Goal: Transaction & Acquisition: Download file/media

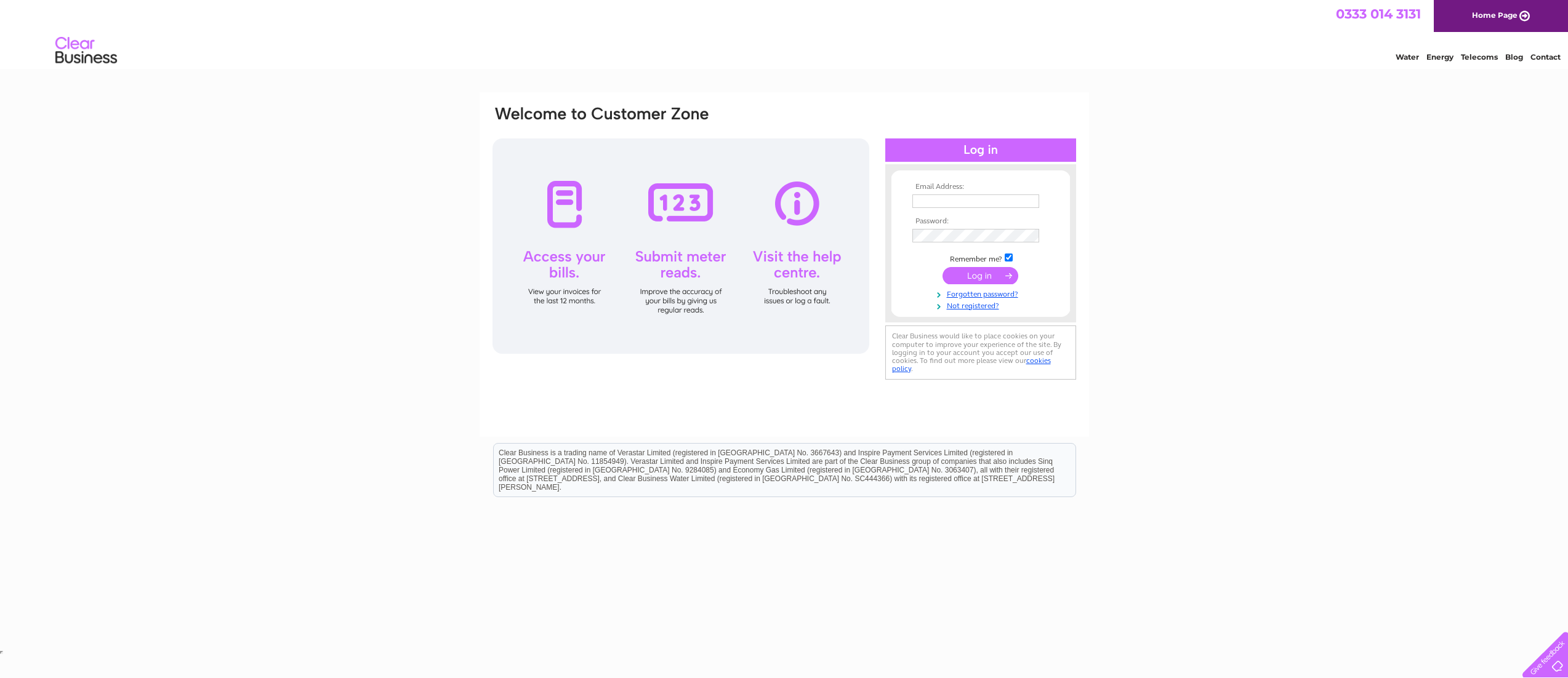
click at [932, 202] on input "text" at bounding box center [975, 201] width 127 height 14
type input "paul@paulbock.com"
click at [979, 275] on input "submit" at bounding box center [980, 276] width 76 height 18
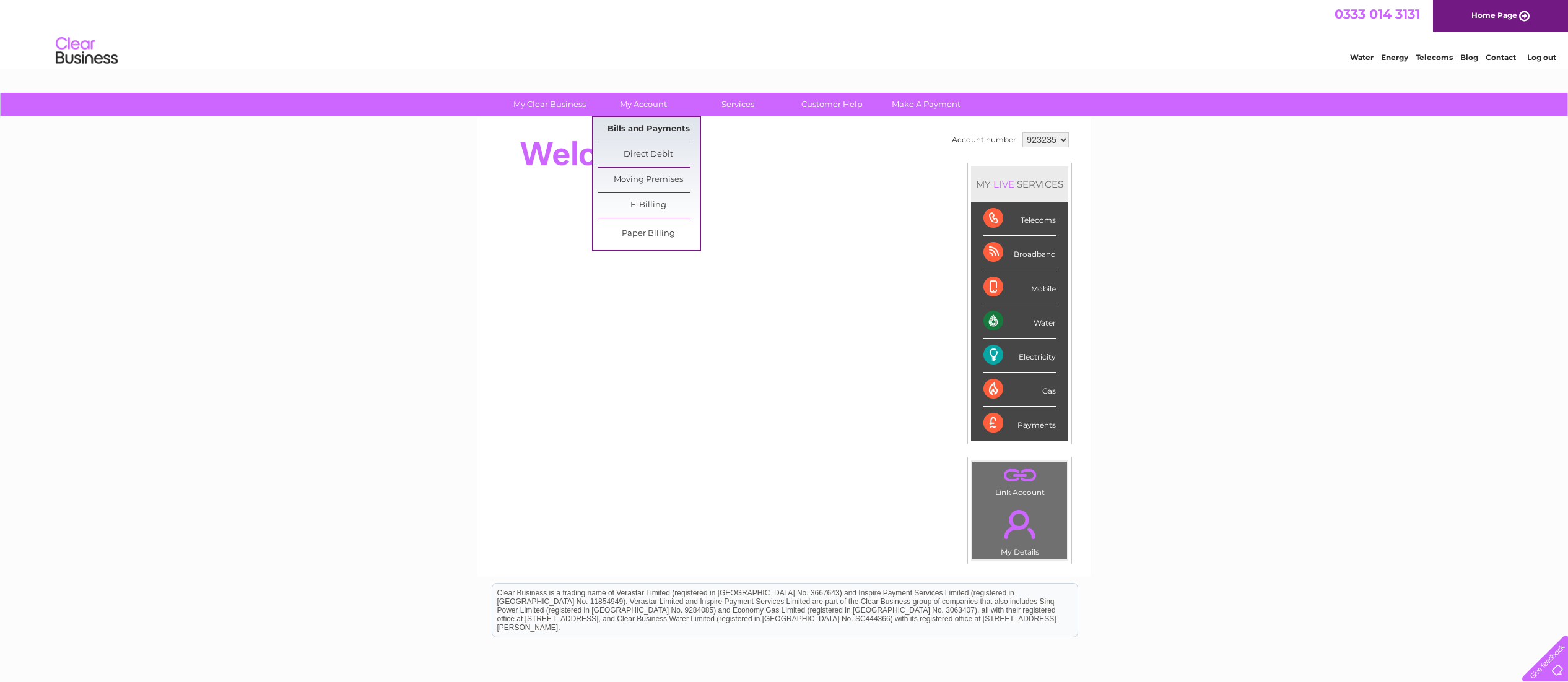
click at [640, 127] on link "Bills and Payments" at bounding box center [648, 129] width 102 height 25
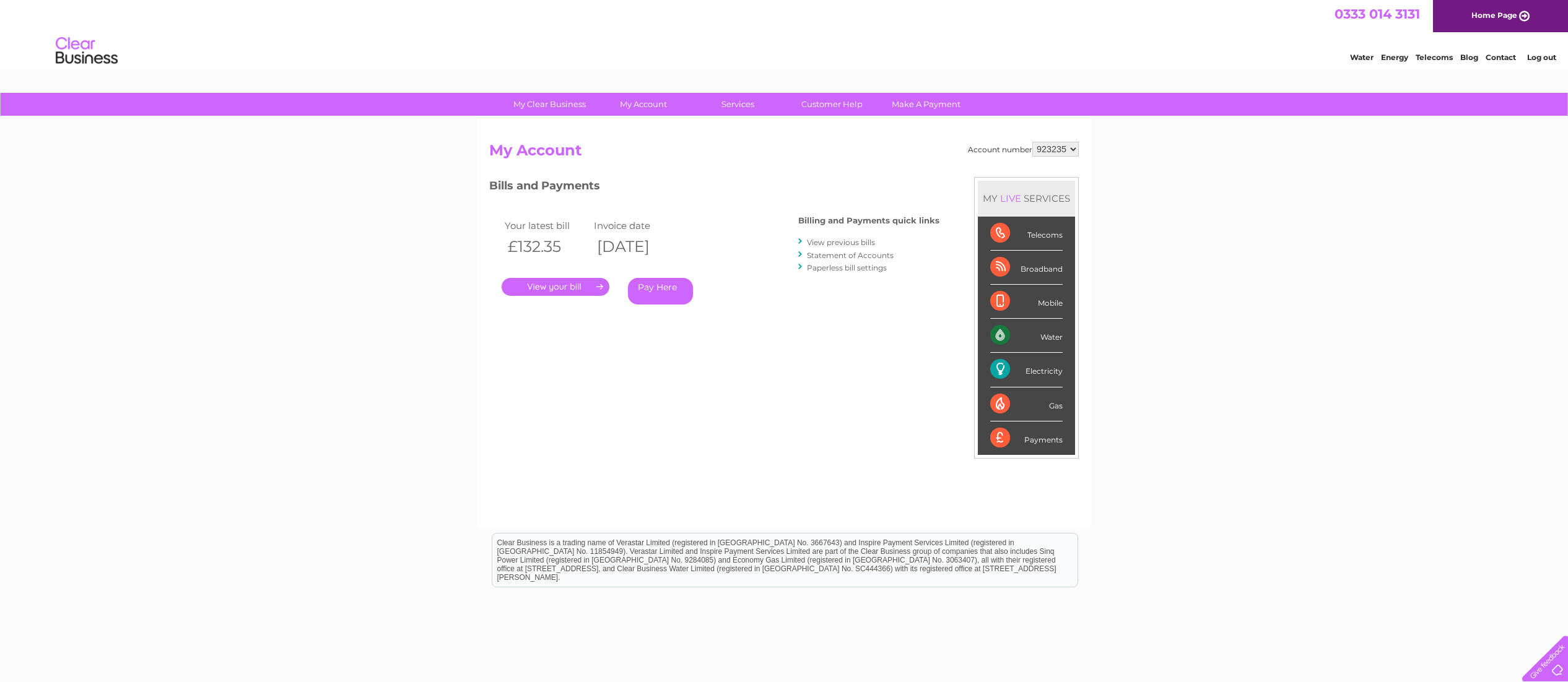
click at [548, 287] on link "." at bounding box center [556, 287] width 108 height 18
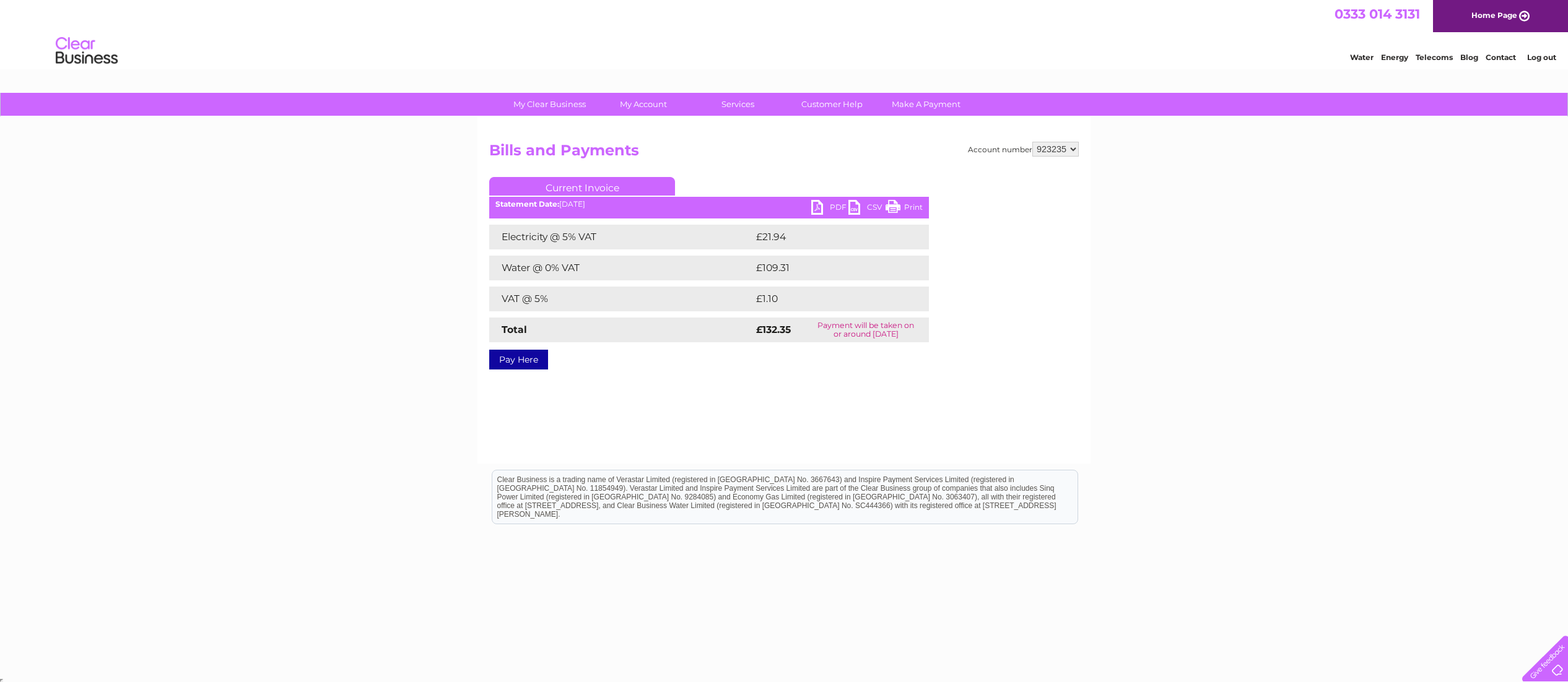
click at [821, 206] on link "PDF" at bounding box center [830, 209] width 37 height 18
click at [644, 126] on link "Bills and Payments" at bounding box center [648, 129] width 102 height 25
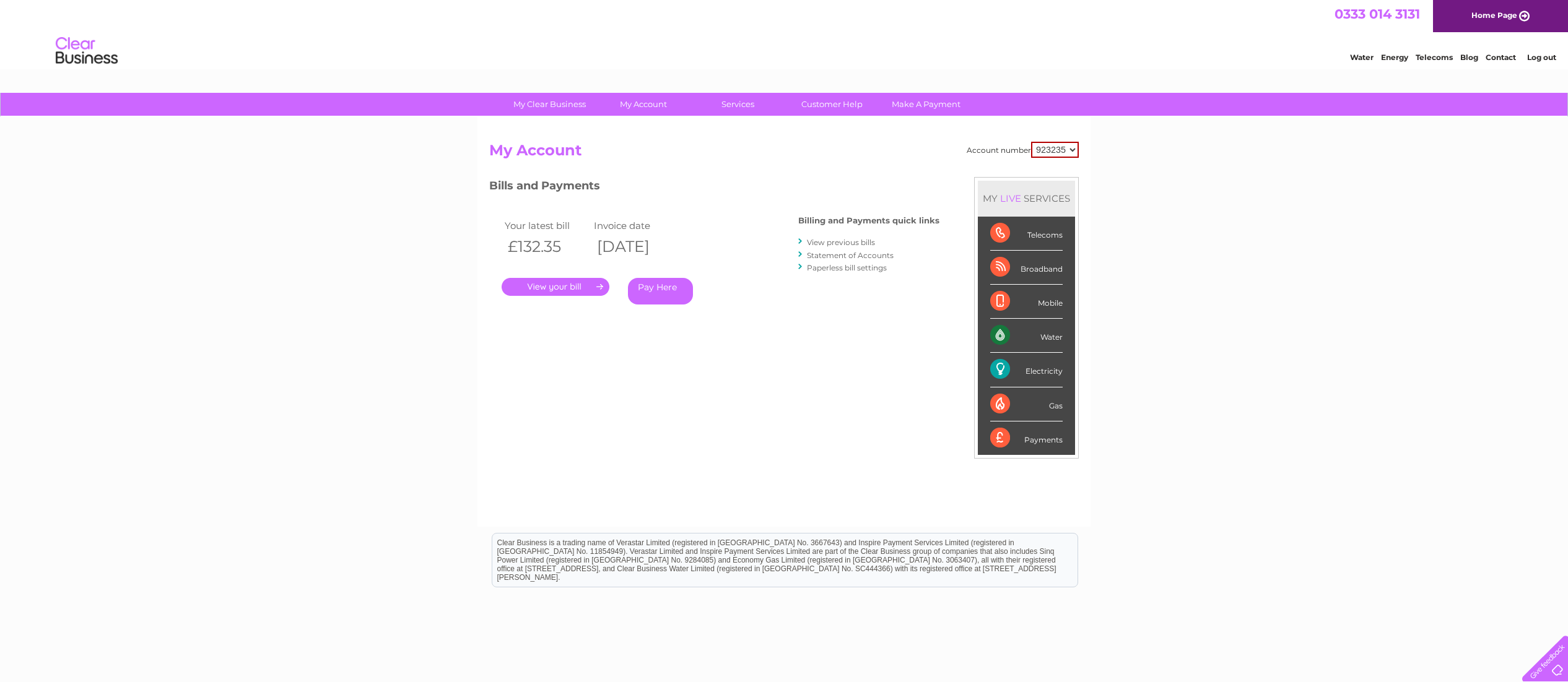
click at [803, 242] on div at bounding box center [801, 242] width 6 height 12
click at [820, 242] on link "View previous bills" at bounding box center [841, 242] width 68 height 10
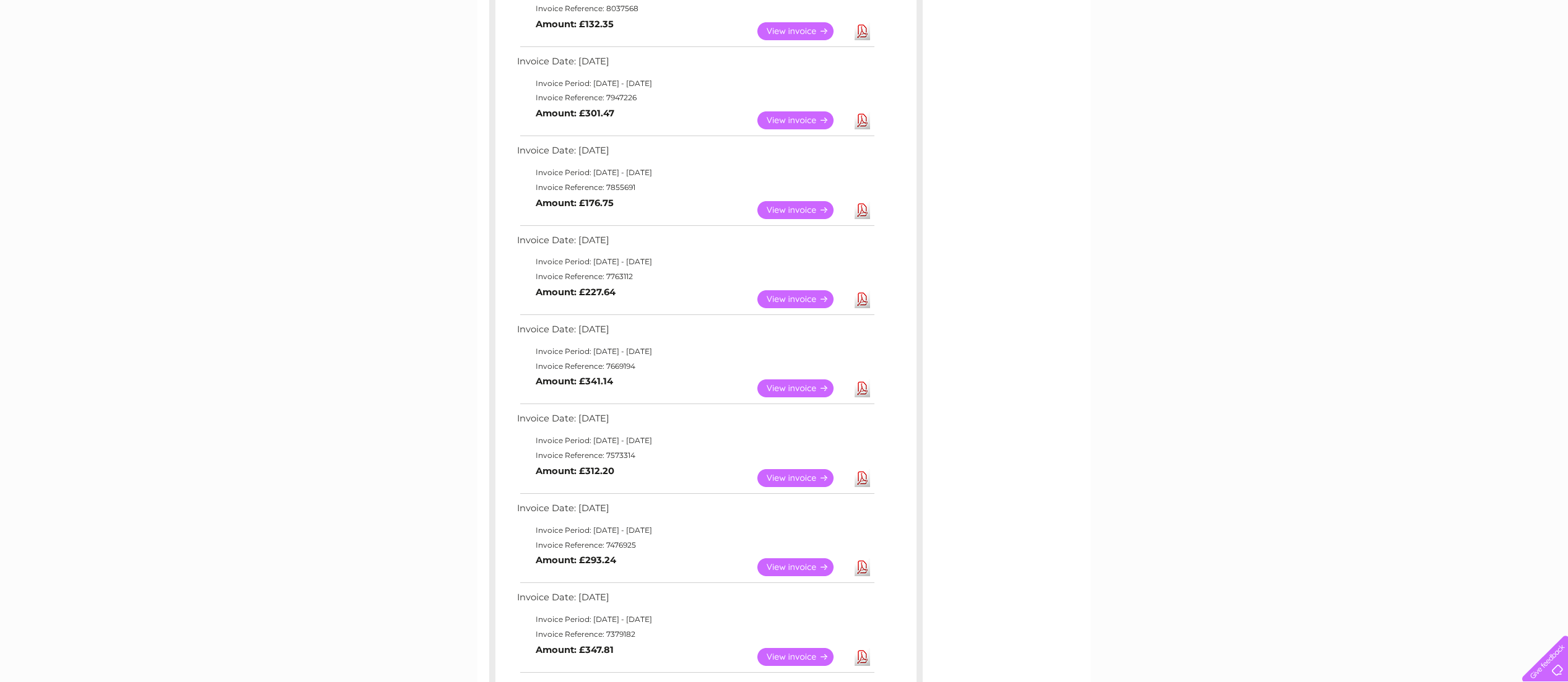
scroll to position [272, 0]
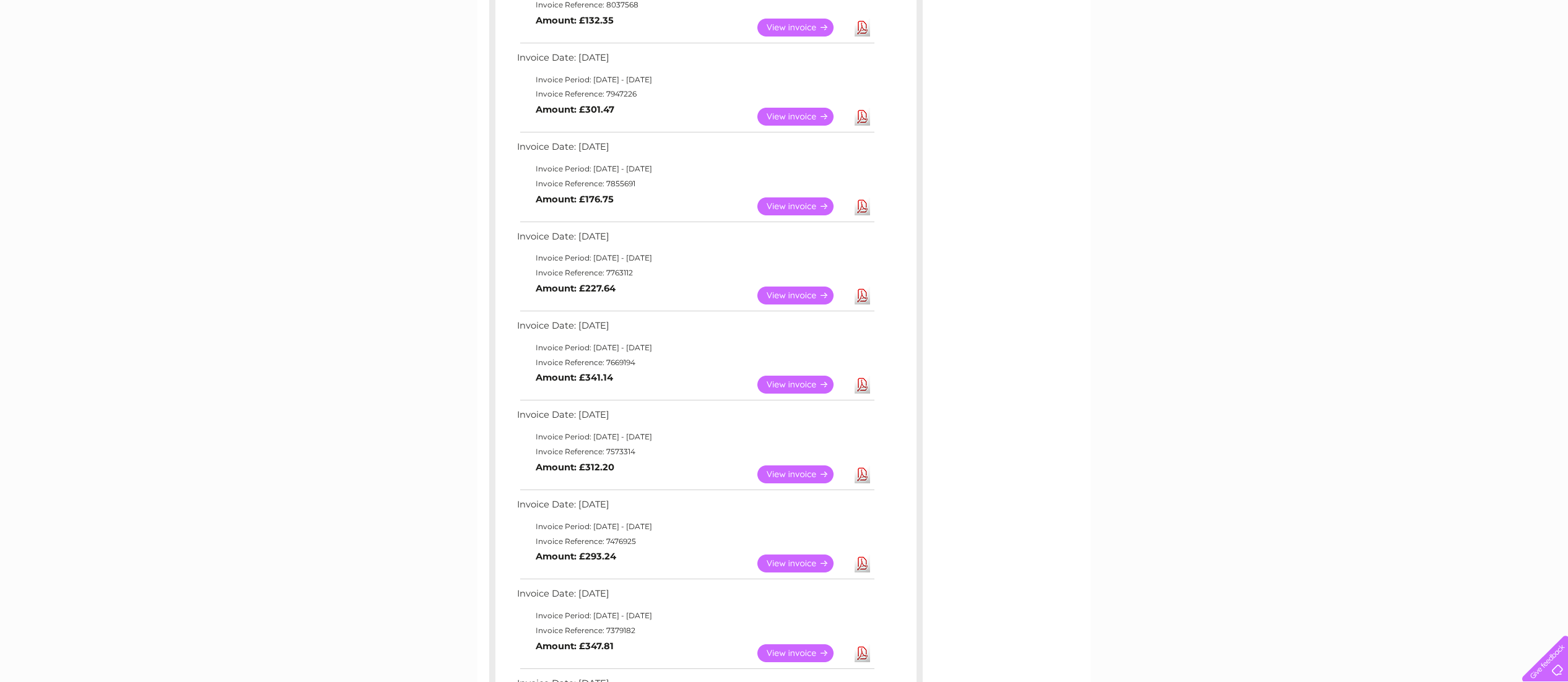
click at [861, 563] on link "Download" at bounding box center [862, 564] width 15 height 18
click at [788, 562] on link "View" at bounding box center [802, 564] width 91 height 18
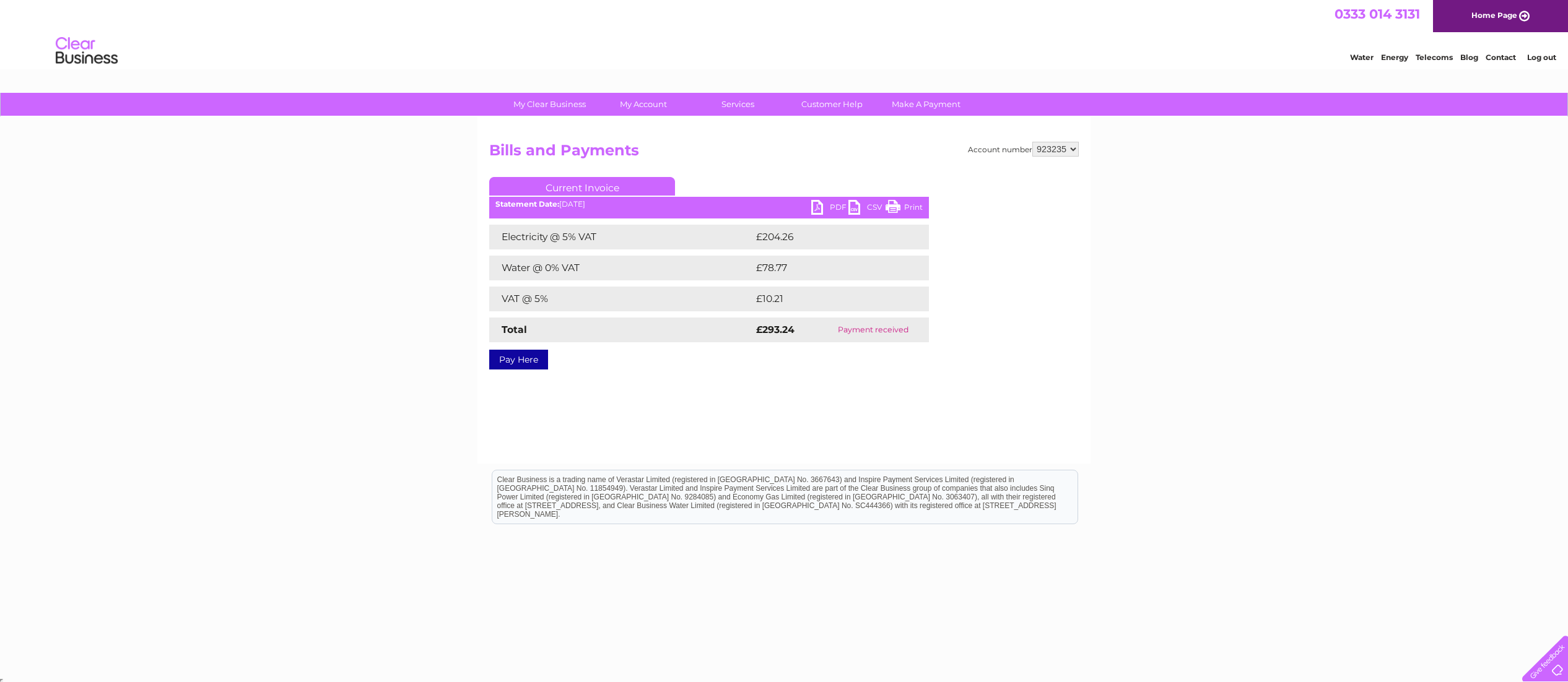
click at [814, 207] on link "PDF" at bounding box center [830, 209] width 37 height 18
click at [896, 205] on link "Print" at bounding box center [904, 209] width 37 height 18
click at [893, 205] on link "Print" at bounding box center [904, 209] width 37 height 18
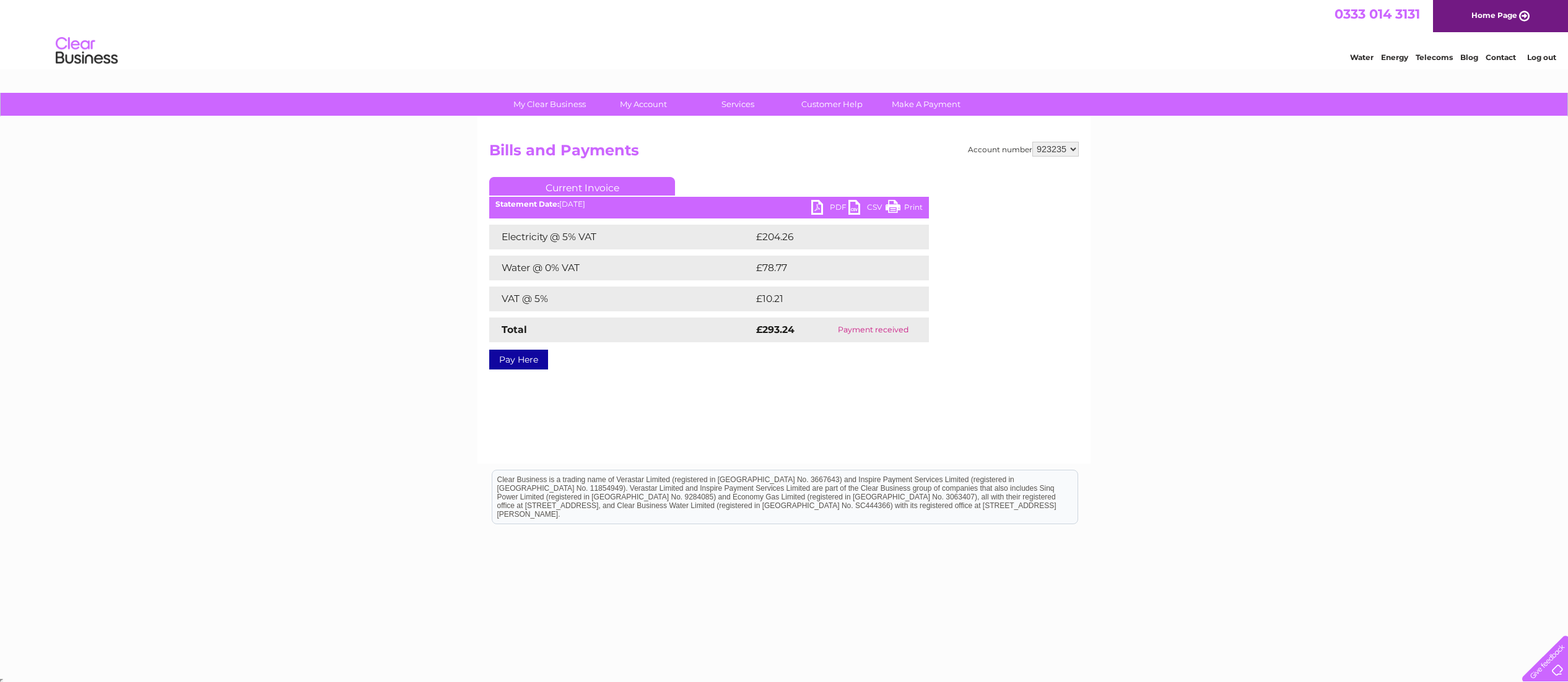
click at [814, 206] on link "PDF" at bounding box center [830, 209] width 37 height 18
click at [817, 205] on link "PDF" at bounding box center [830, 209] width 37 height 18
click at [817, 205] on link "PDF" at bounding box center [830, 209] width 37 height 18
click at [894, 206] on link "Print" at bounding box center [904, 209] width 37 height 18
click at [643, 124] on link "Bills and Payments" at bounding box center [648, 129] width 102 height 25
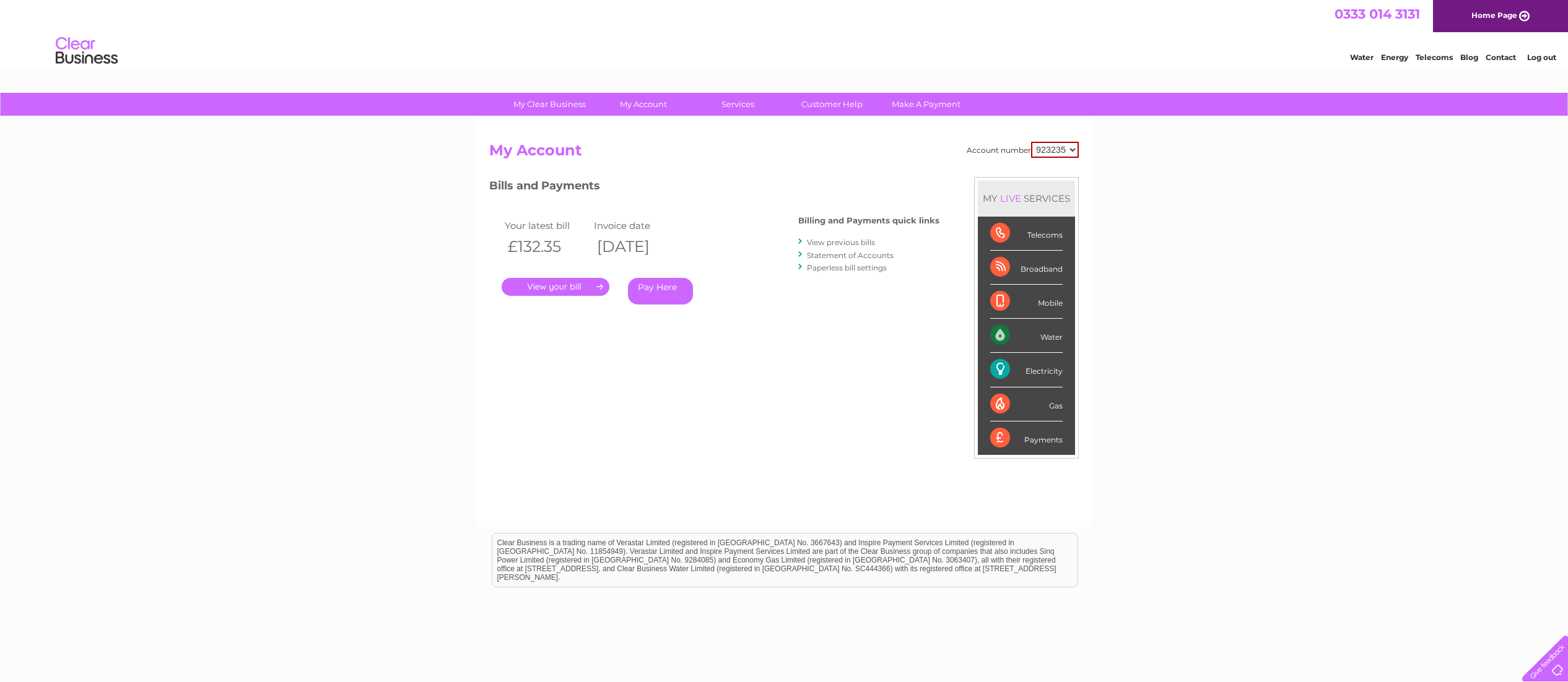
click at [806, 240] on li "View previous bills" at bounding box center [868, 242] width 141 height 12
click at [835, 242] on link "View previous bills" at bounding box center [841, 242] width 68 height 10
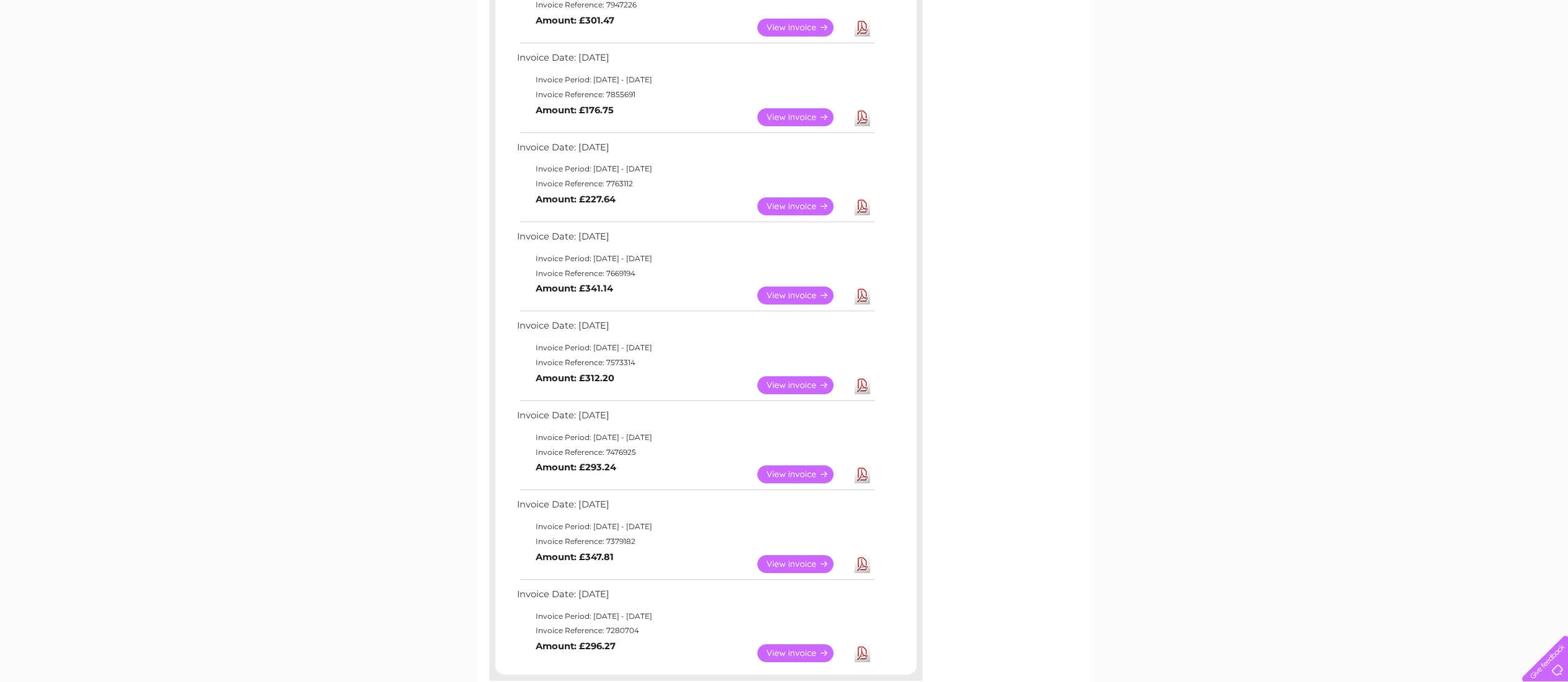
scroll to position [362, 0]
click at [863, 385] on link "Download" at bounding box center [862, 385] width 15 height 18
click at [790, 384] on link "View" at bounding box center [802, 385] width 91 height 18
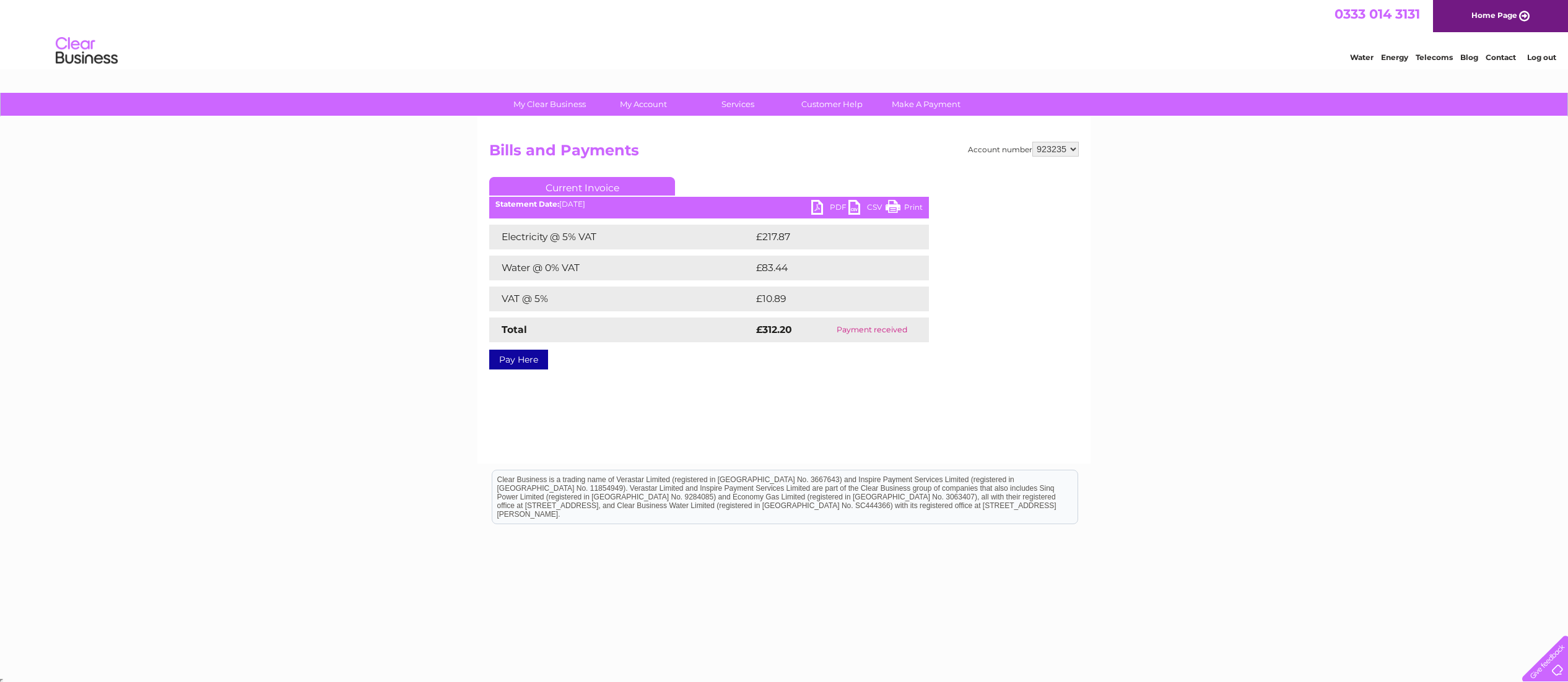
click at [894, 207] on link "Print" at bounding box center [904, 209] width 37 height 18
click at [641, 125] on link "Bills and Payments" at bounding box center [648, 129] width 102 height 25
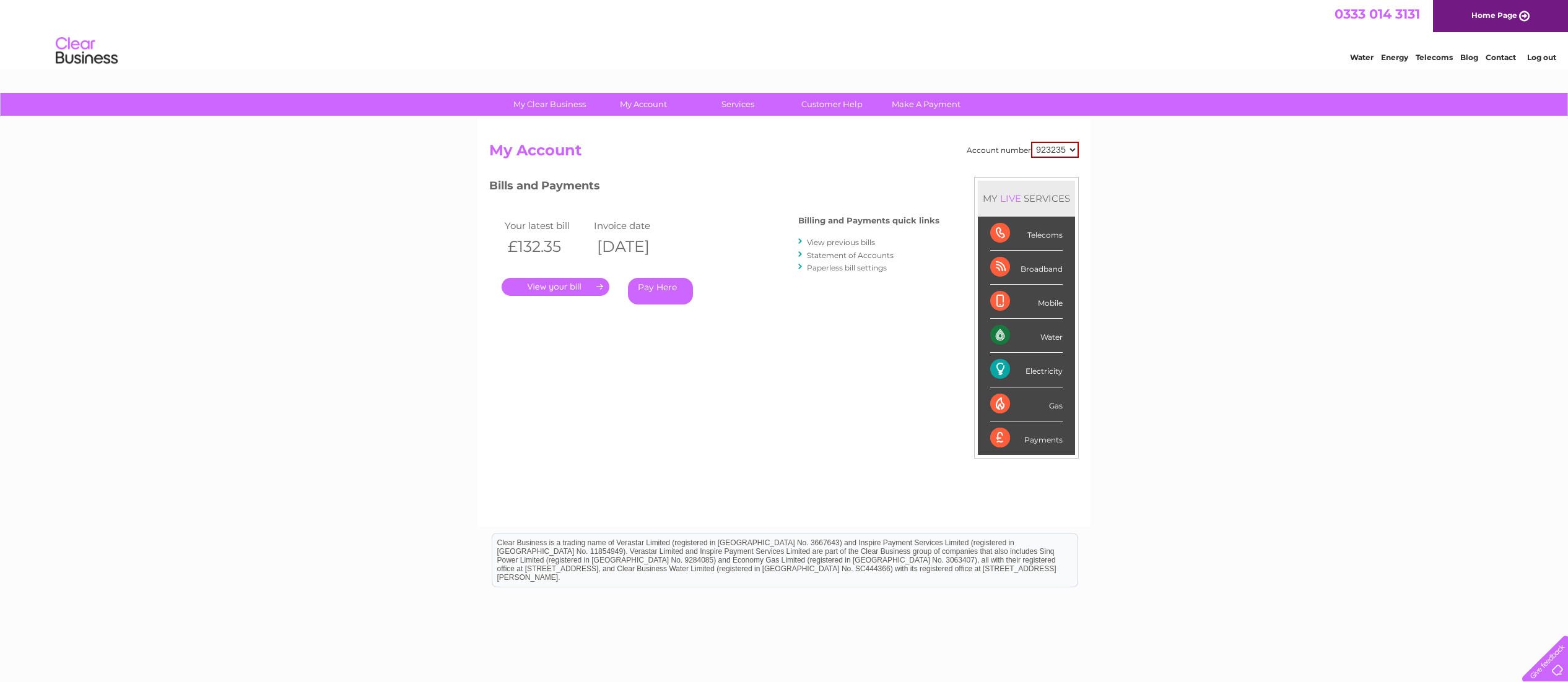
click at [817, 238] on link "View previous bills" at bounding box center [841, 242] width 68 height 10
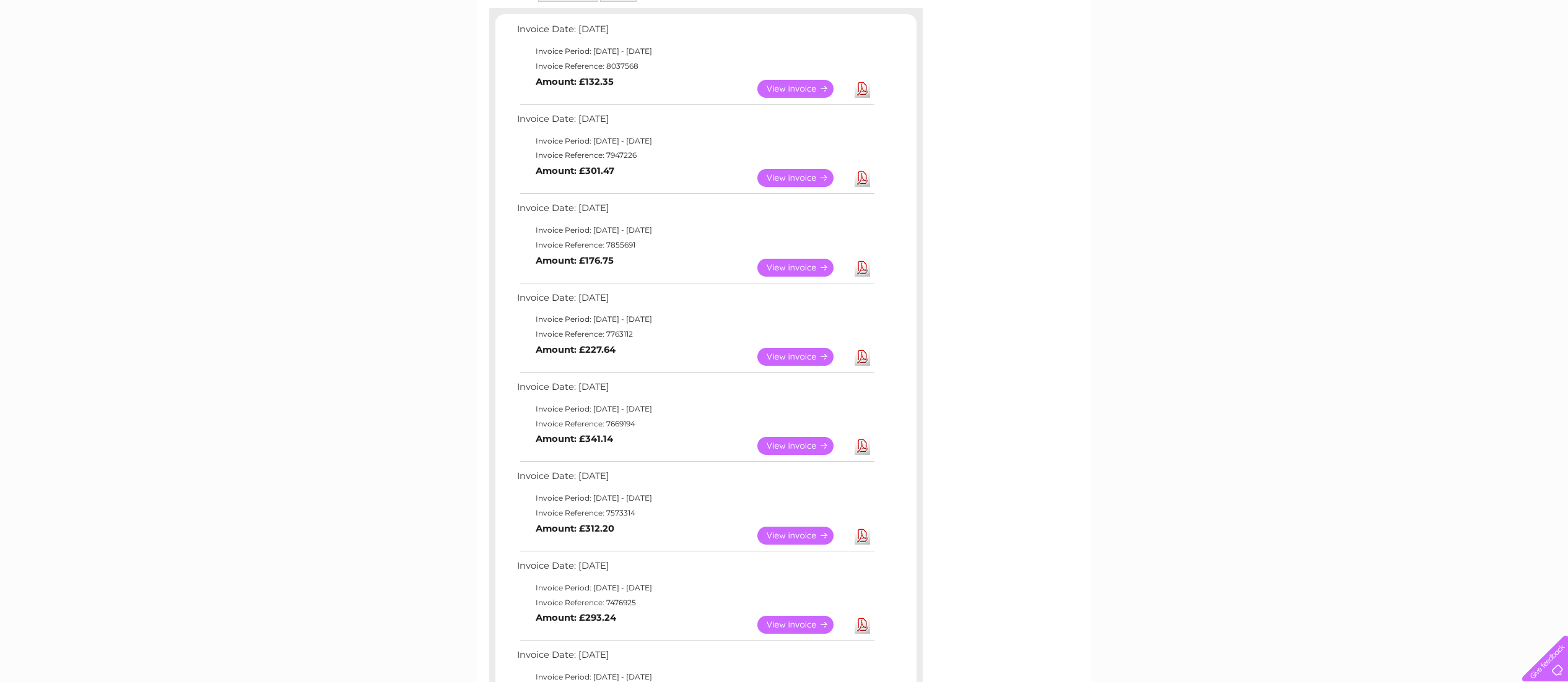
scroll to position [213, 0]
click at [862, 444] on link "Download" at bounding box center [862, 444] width 15 height 18
click at [863, 445] on link "Download" at bounding box center [862, 444] width 15 height 18
click at [861, 444] on link "Download" at bounding box center [862, 444] width 15 height 18
click at [794, 444] on link "View" at bounding box center [802, 444] width 91 height 18
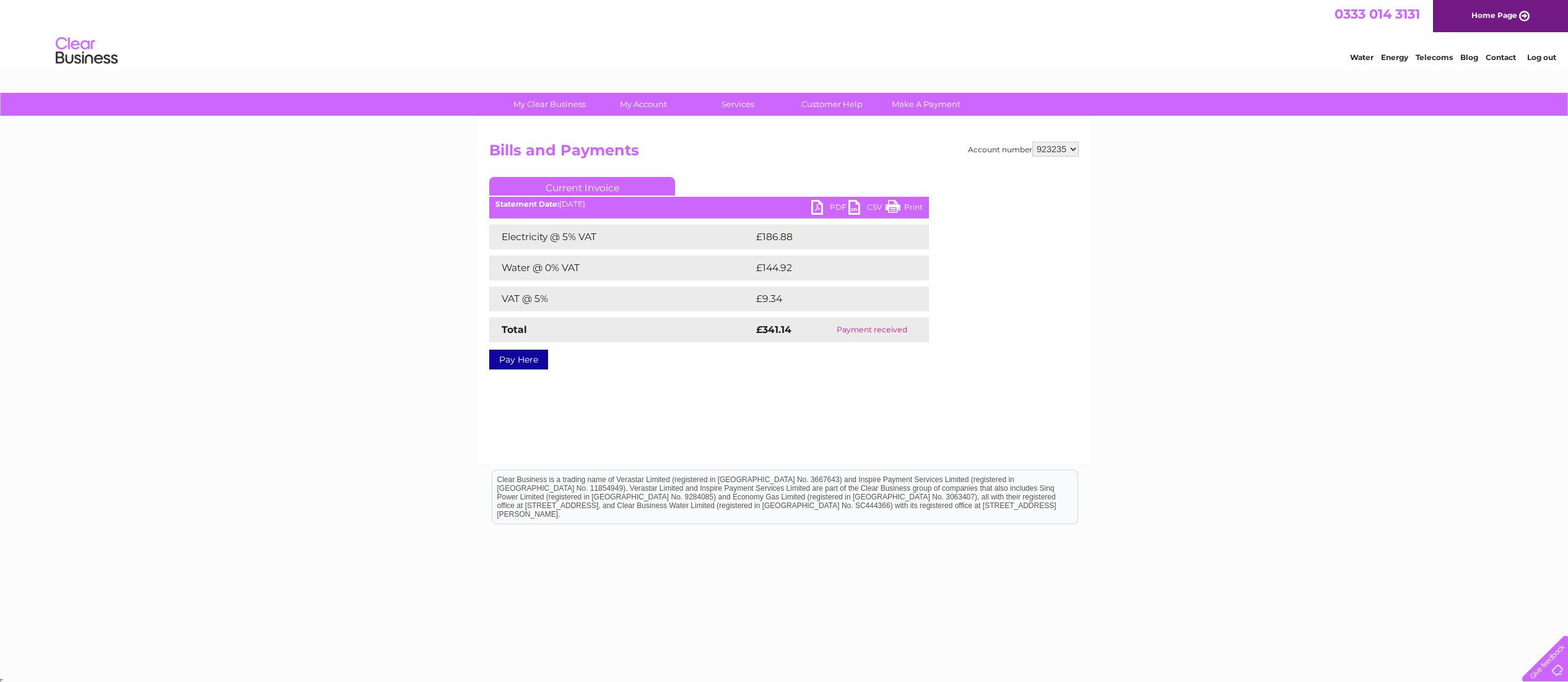
click at [893, 205] on link "Print" at bounding box center [904, 209] width 37 height 18
click at [636, 125] on link "Bills and Payments" at bounding box center [648, 129] width 102 height 25
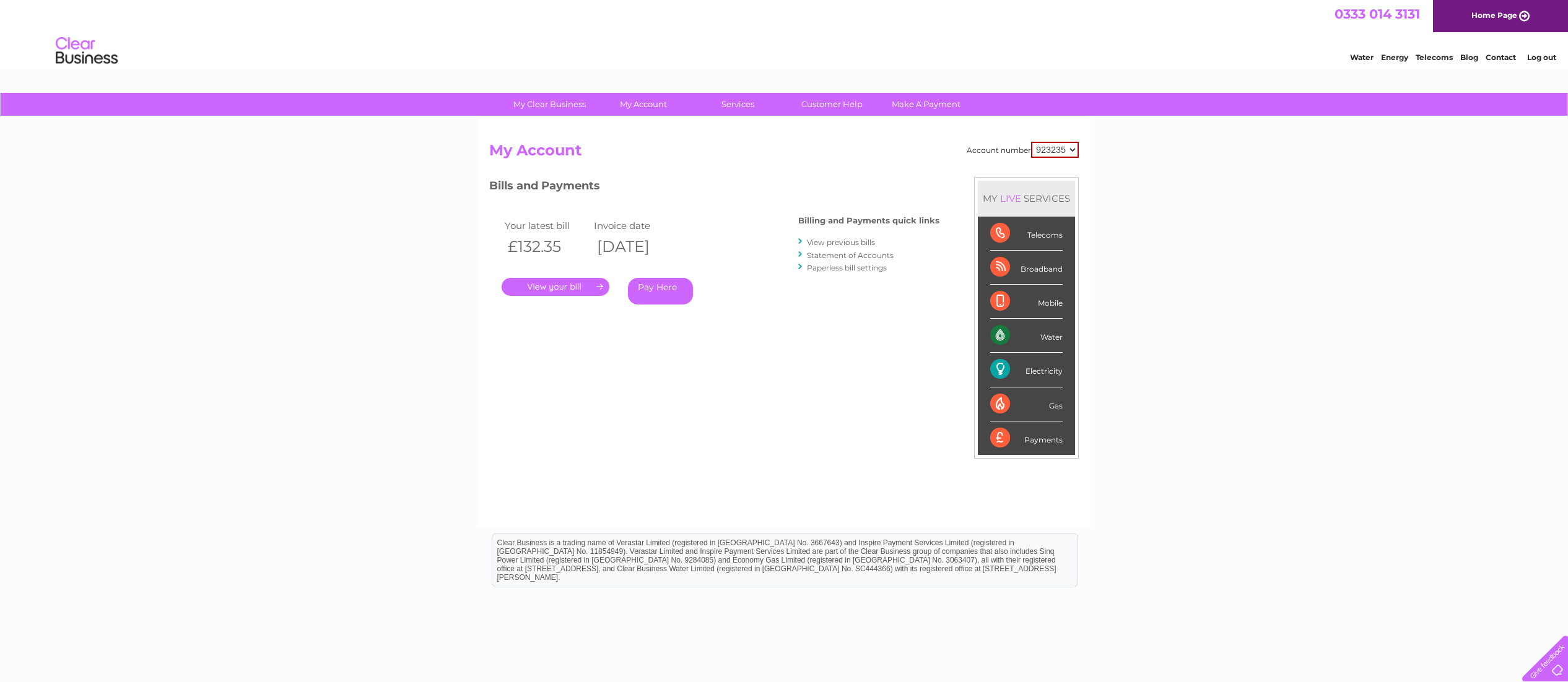
click at [847, 242] on link "View previous bills" at bounding box center [841, 242] width 68 height 10
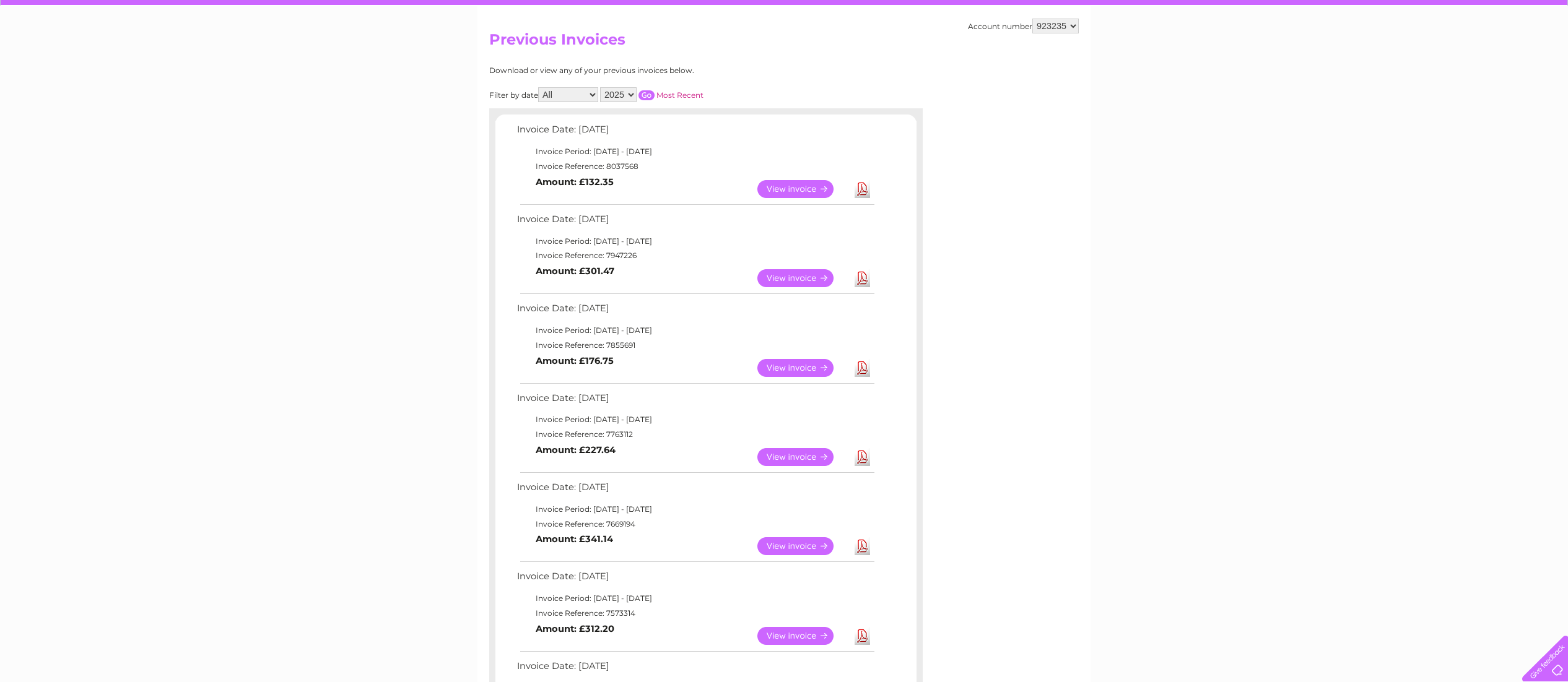
scroll to position [113, 0]
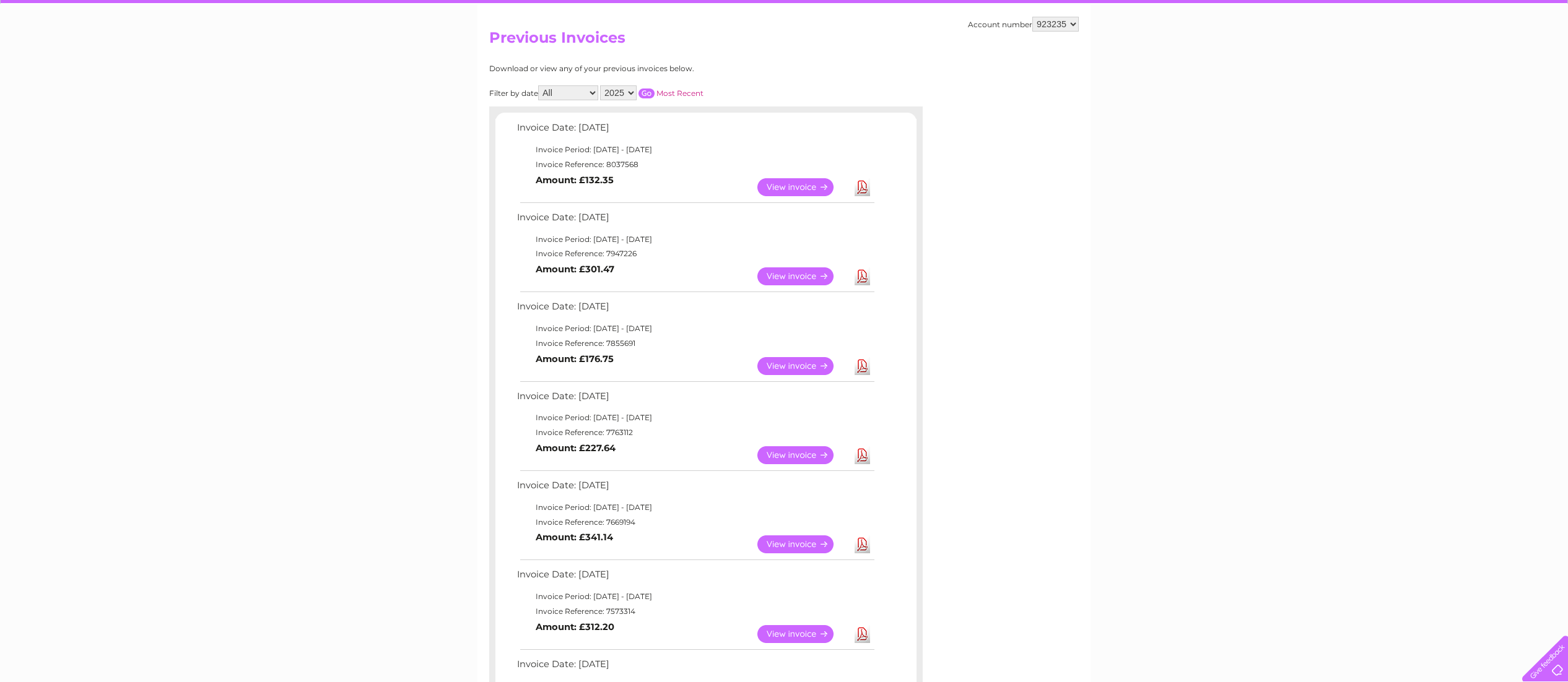
click at [792, 451] on link "View" at bounding box center [802, 455] width 91 height 18
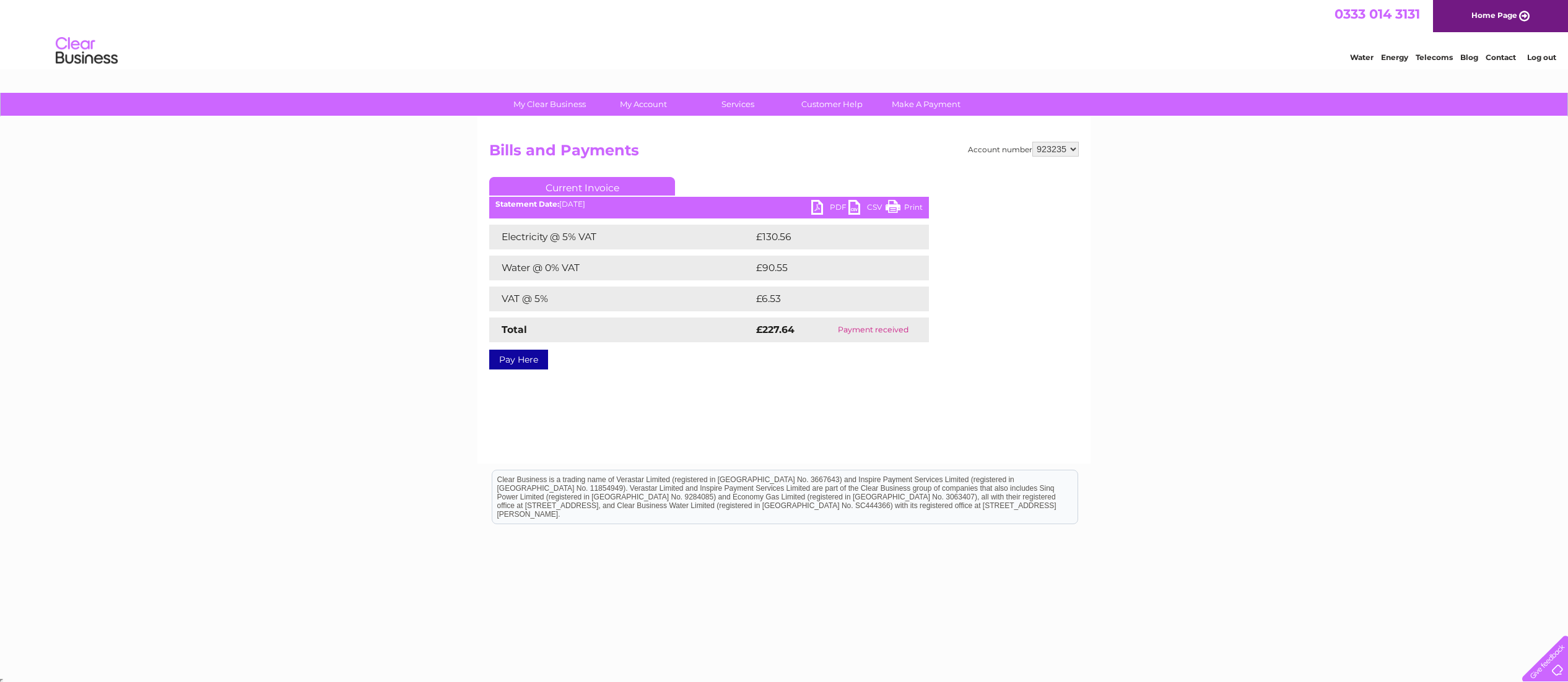
click at [892, 205] on link "Print" at bounding box center [904, 209] width 37 height 18
click at [816, 209] on link "PDF" at bounding box center [830, 209] width 37 height 18
click at [644, 125] on link "Bills and Payments" at bounding box center [648, 129] width 102 height 25
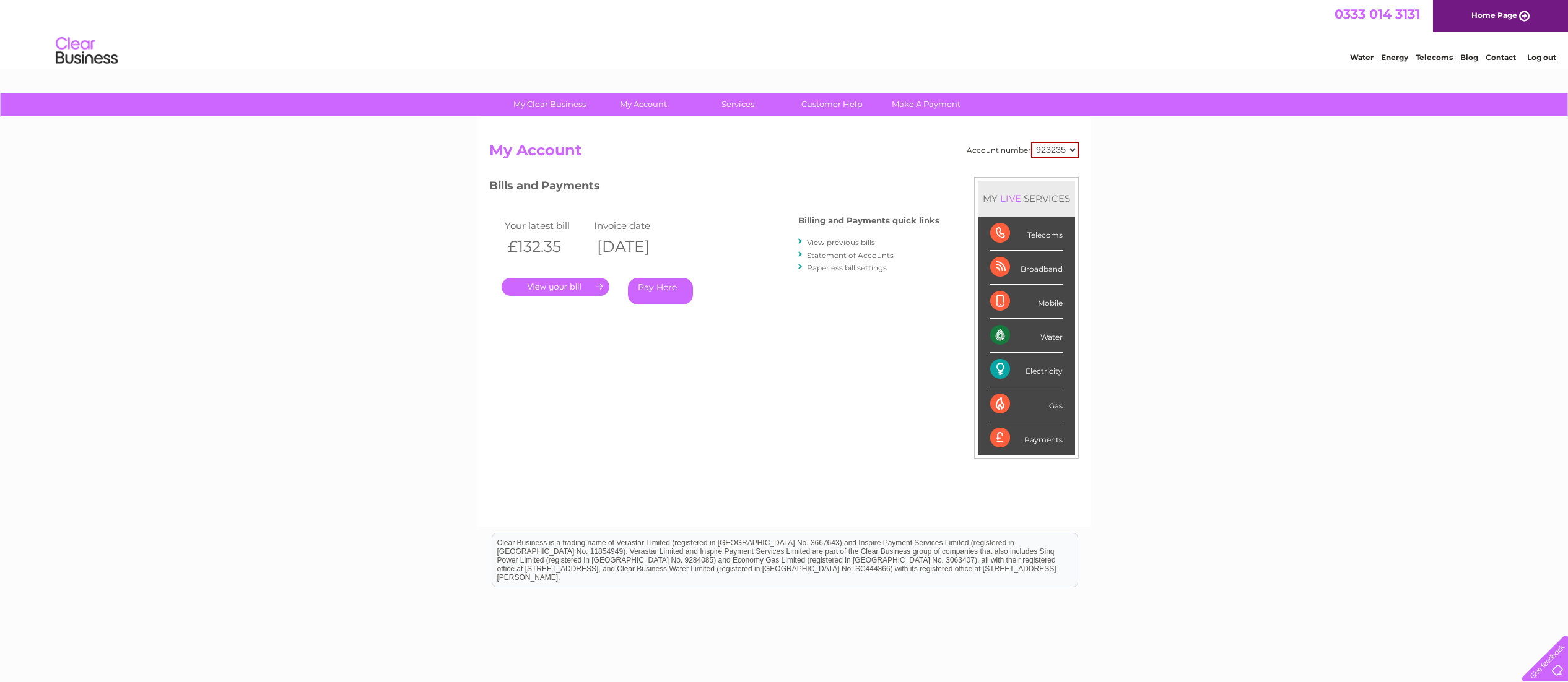
click at [824, 242] on link "View previous bills" at bounding box center [841, 242] width 68 height 10
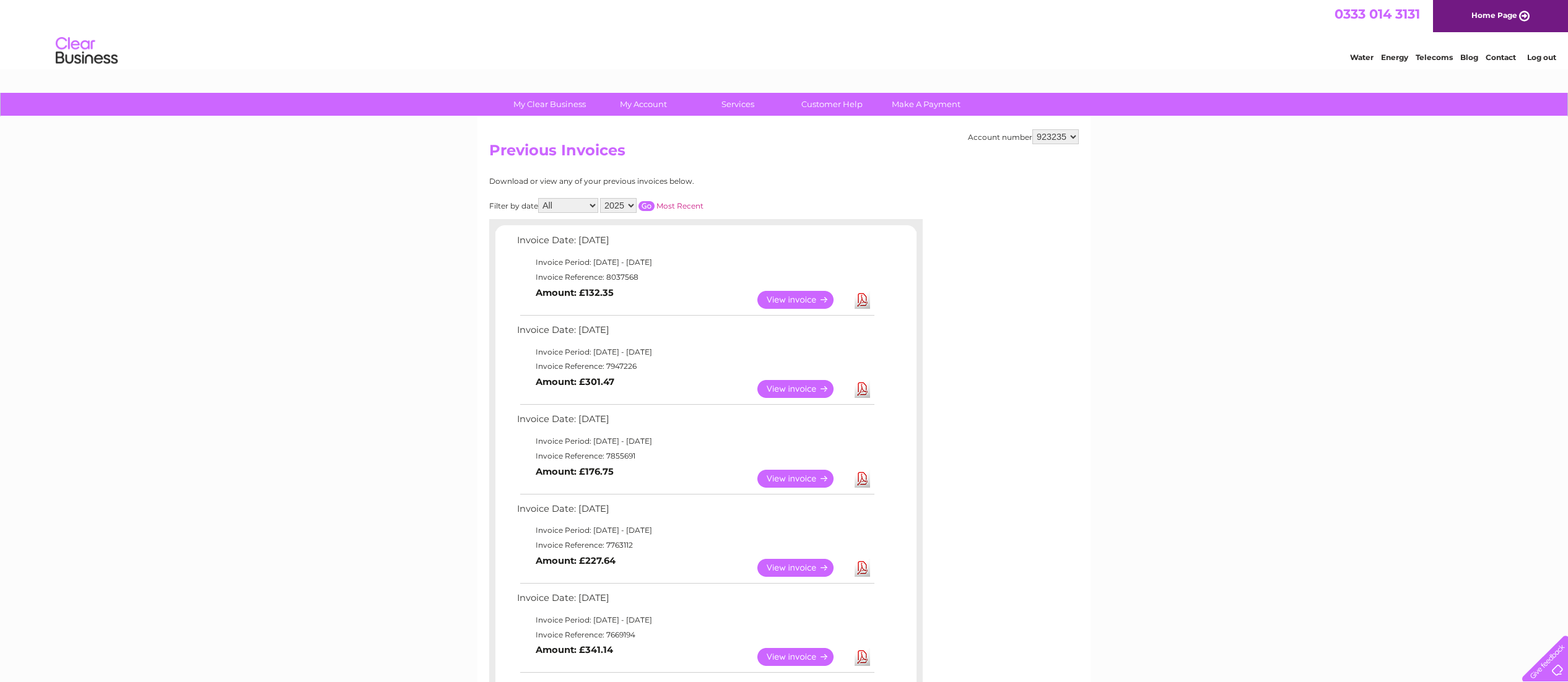
click at [792, 476] on link "View" at bounding box center [802, 479] width 91 height 18
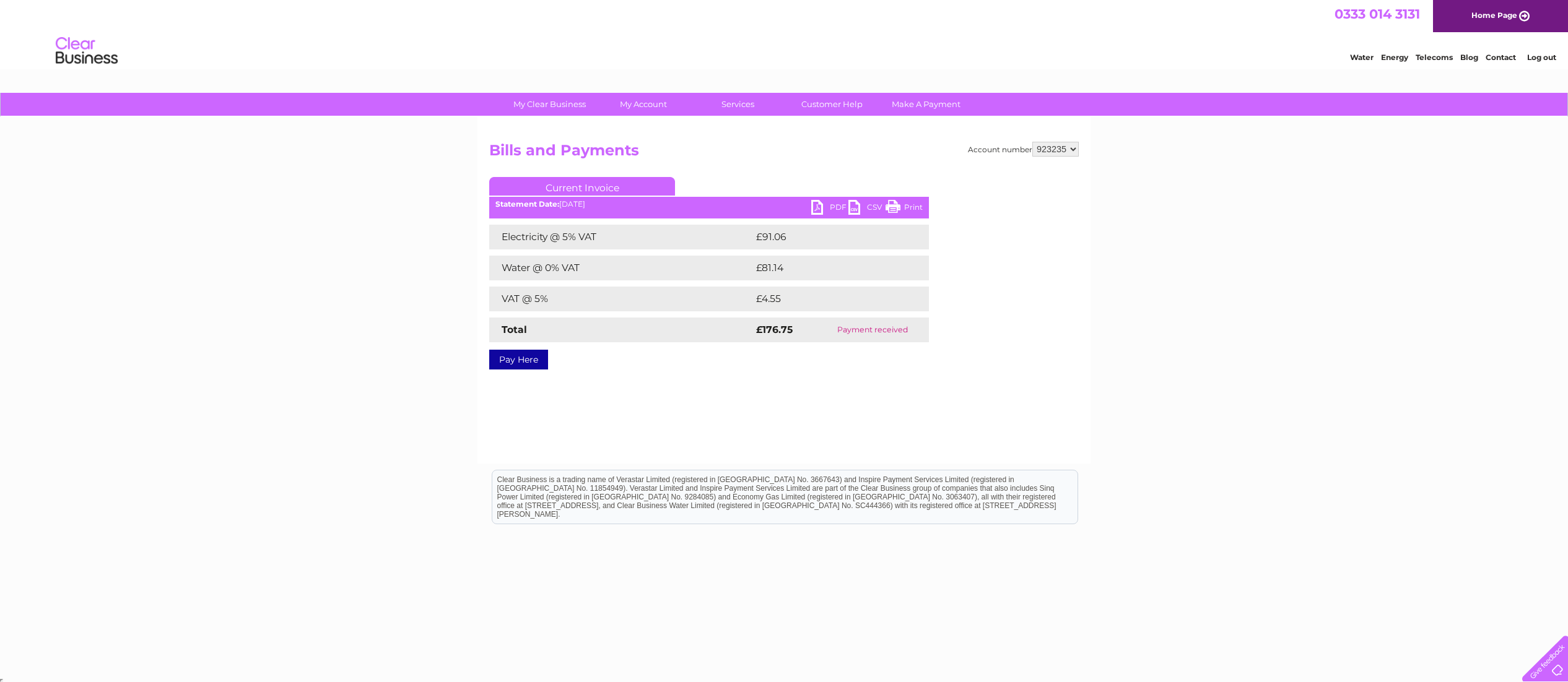
click at [891, 206] on link "Print" at bounding box center [904, 209] width 37 height 18
click at [817, 205] on link "PDF" at bounding box center [830, 209] width 37 height 18
click at [647, 127] on link "Bills and Payments" at bounding box center [648, 129] width 102 height 25
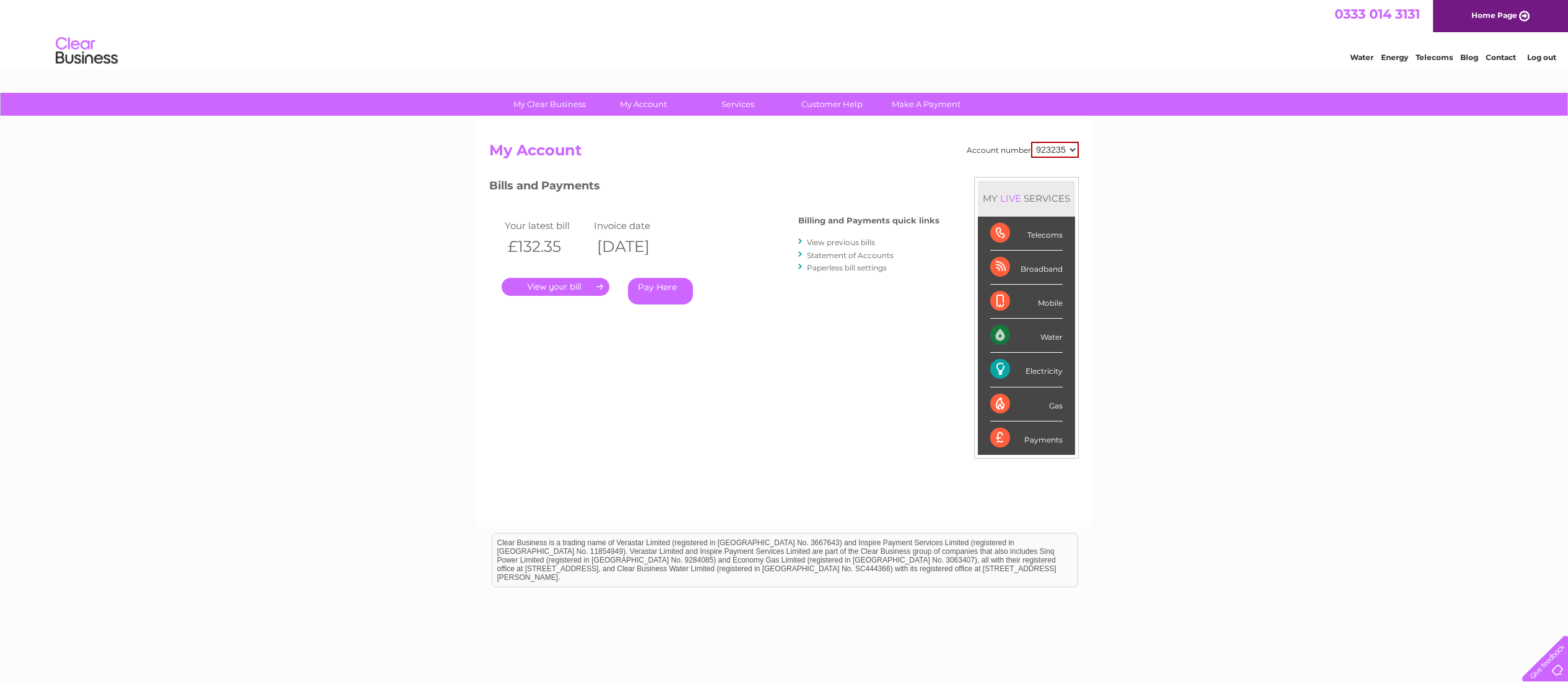
click at [833, 242] on link "View previous bills" at bounding box center [841, 242] width 68 height 10
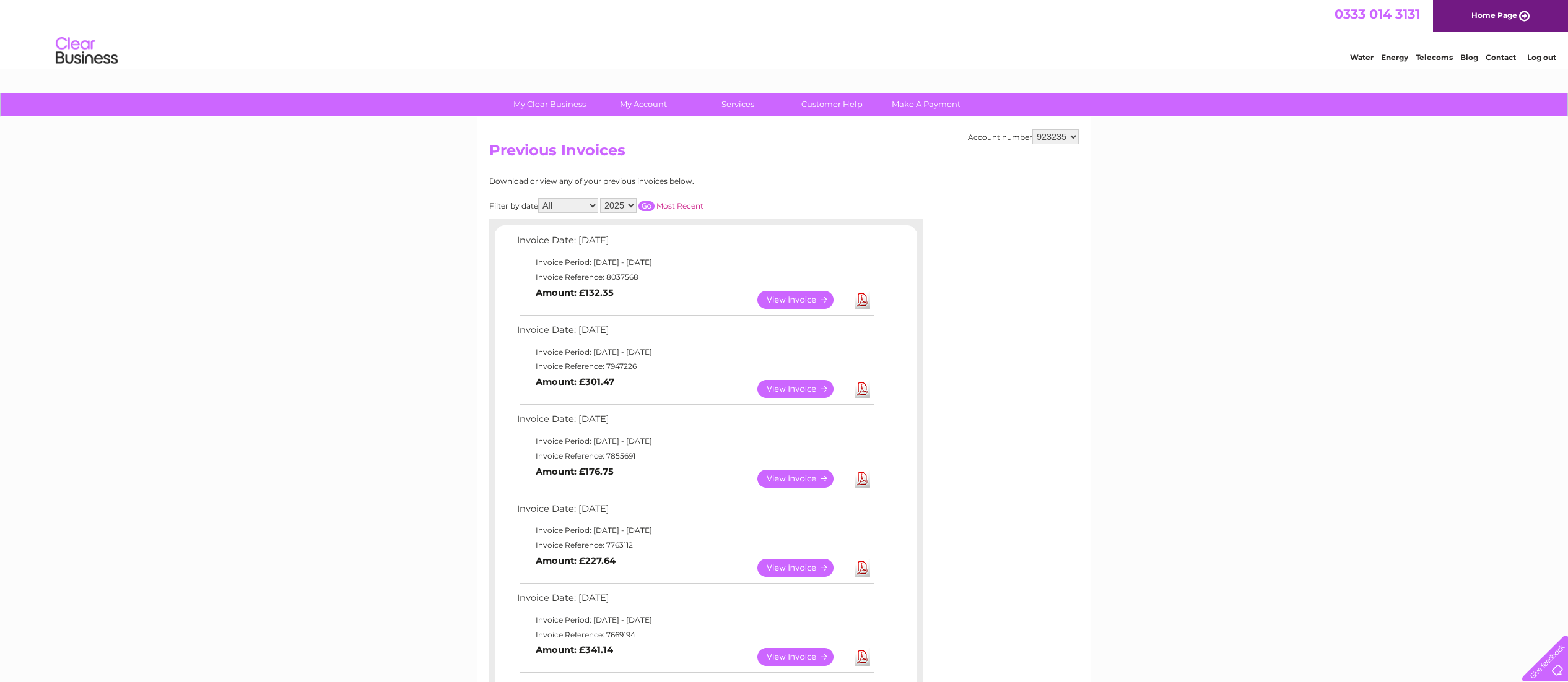
click at [792, 387] on link "View" at bounding box center [802, 389] width 91 height 18
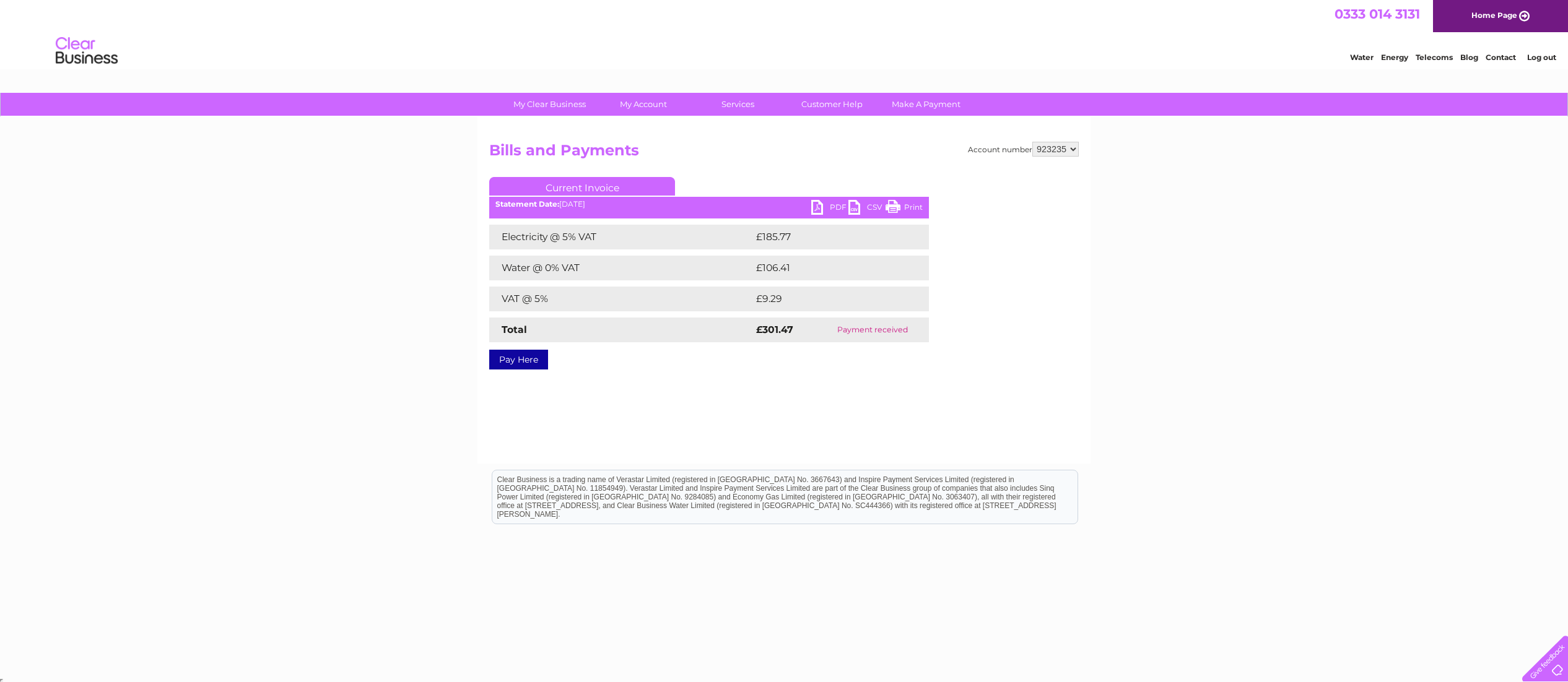
click at [895, 205] on link "Print" at bounding box center [904, 209] width 37 height 18
click at [820, 206] on link "PDF" at bounding box center [830, 209] width 37 height 18
